Goal: Task Accomplishment & Management: Complete application form

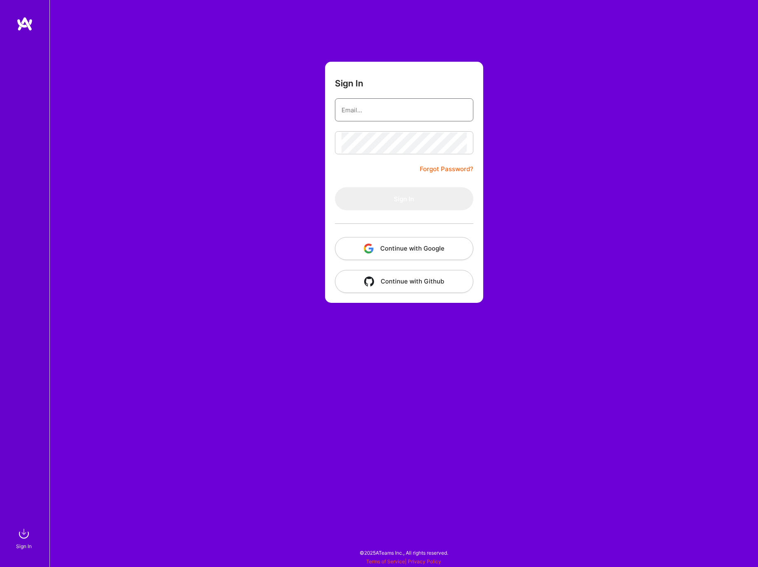
click at [434, 114] on input "email" at bounding box center [403, 110] width 125 height 21
type input "[EMAIL_ADDRESS][DOMAIN_NAME]"
click at [335, 187] on button "Sign In" at bounding box center [404, 198] width 138 height 23
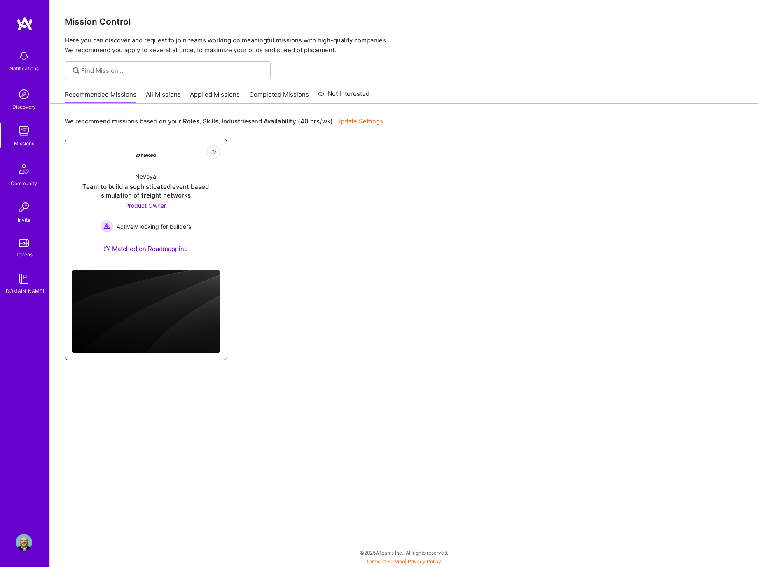
click at [147, 178] on div "Nevoya" at bounding box center [145, 176] width 21 height 9
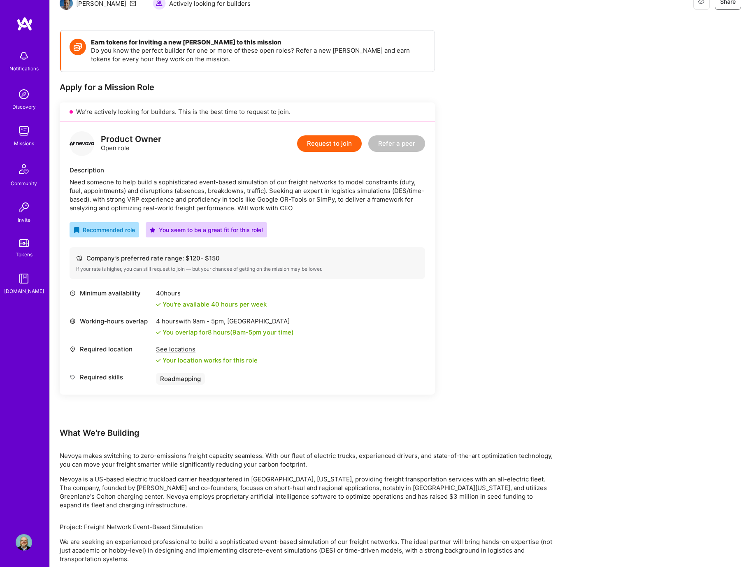
scroll to position [49, 0]
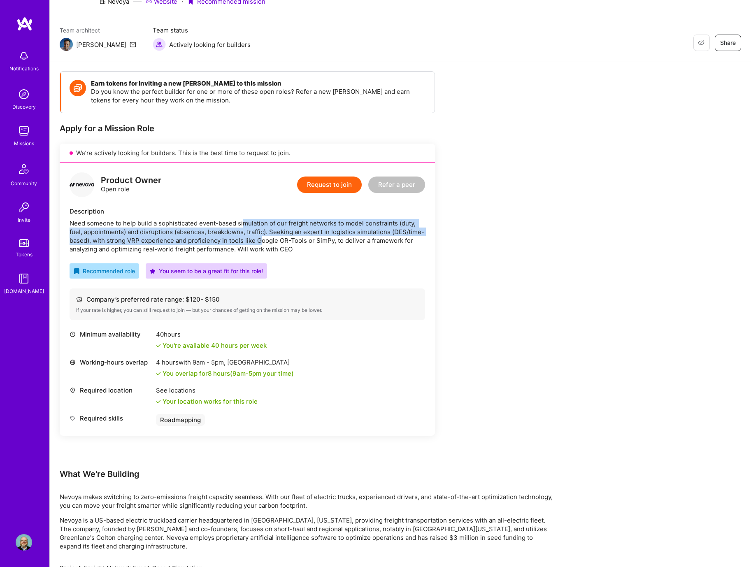
drag, startPoint x: 243, startPoint y: 223, endPoint x: 264, endPoint y: 241, distance: 27.1
click at [263, 241] on div "Need someone to help build a sophisticated event-based simulation of our freigh…" at bounding box center [248, 236] width 356 height 35
click at [314, 188] on button "Request to join" at bounding box center [329, 185] width 65 height 16
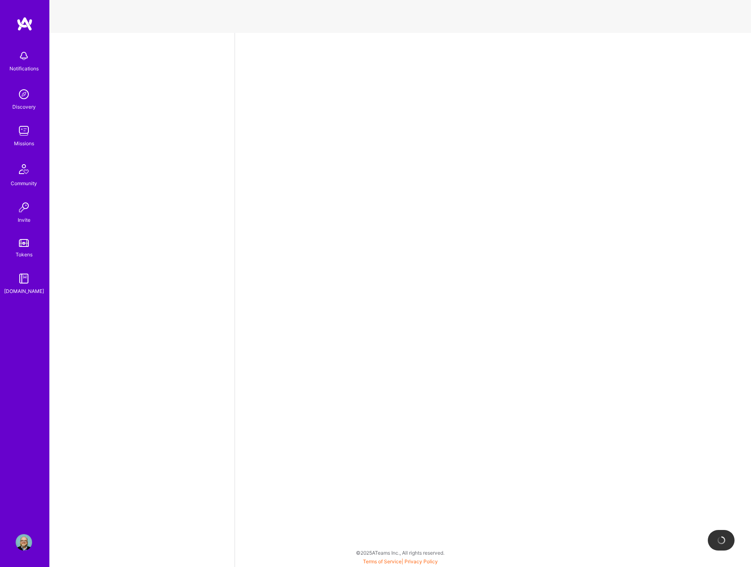
select select "US"
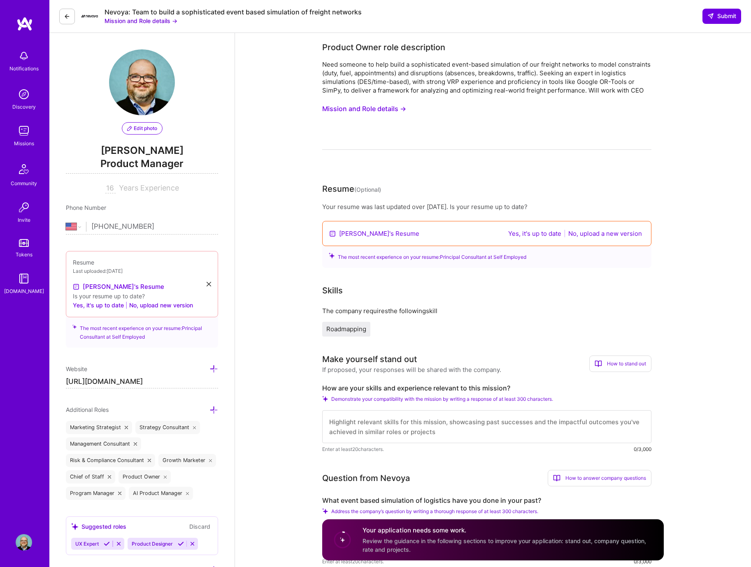
click at [104, 190] on div "16 Years Experience" at bounding box center [142, 189] width 152 height 10
click at [21, 543] on img at bounding box center [24, 542] width 16 height 16
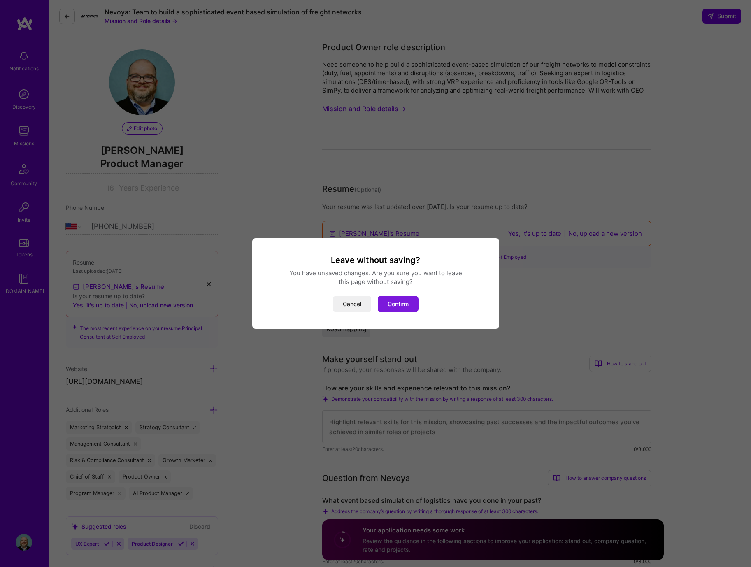
click at [407, 303] on button "Confirm" at bounding box center [398, 304] width 41 height 16
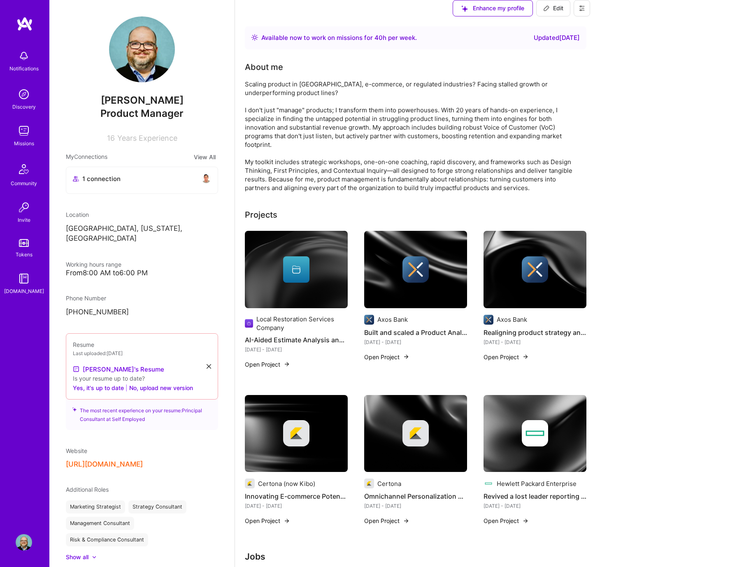
click at [564, 12] on span "Edit" at bounding box center [554, 8] width 20 height 8
select select "US"
select select "Right Now"
